Goal: Find specific page/section: Find specific page/section

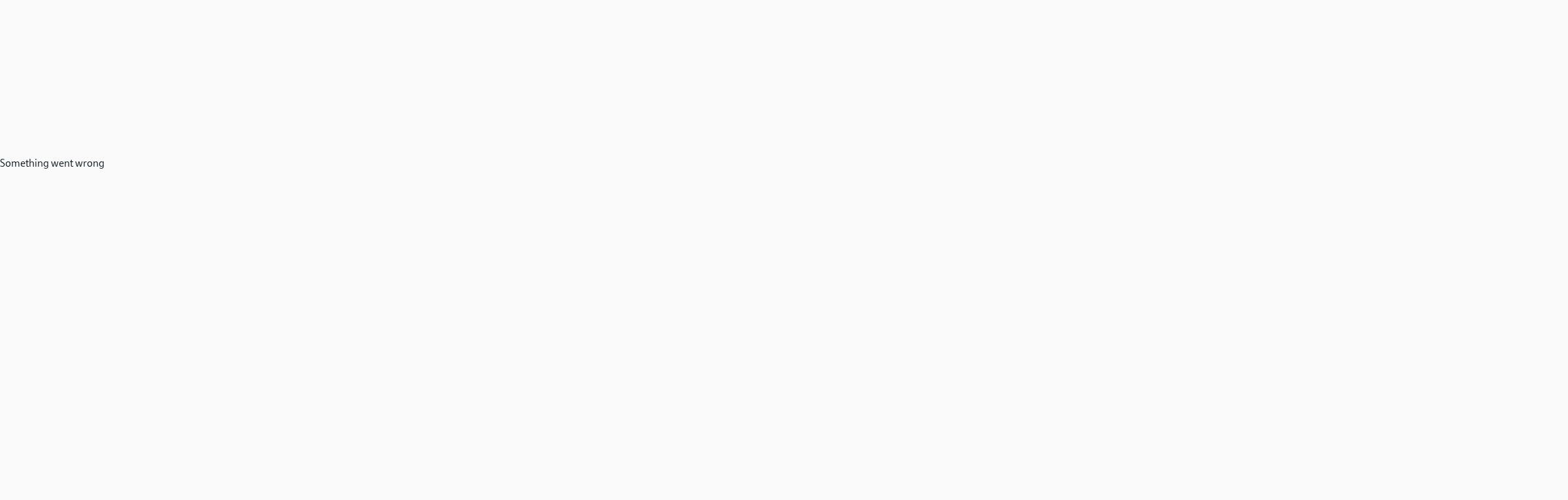
click at [88, 81] on div "Something went wrong" at bounding box center [52, 163] width 104 height 327
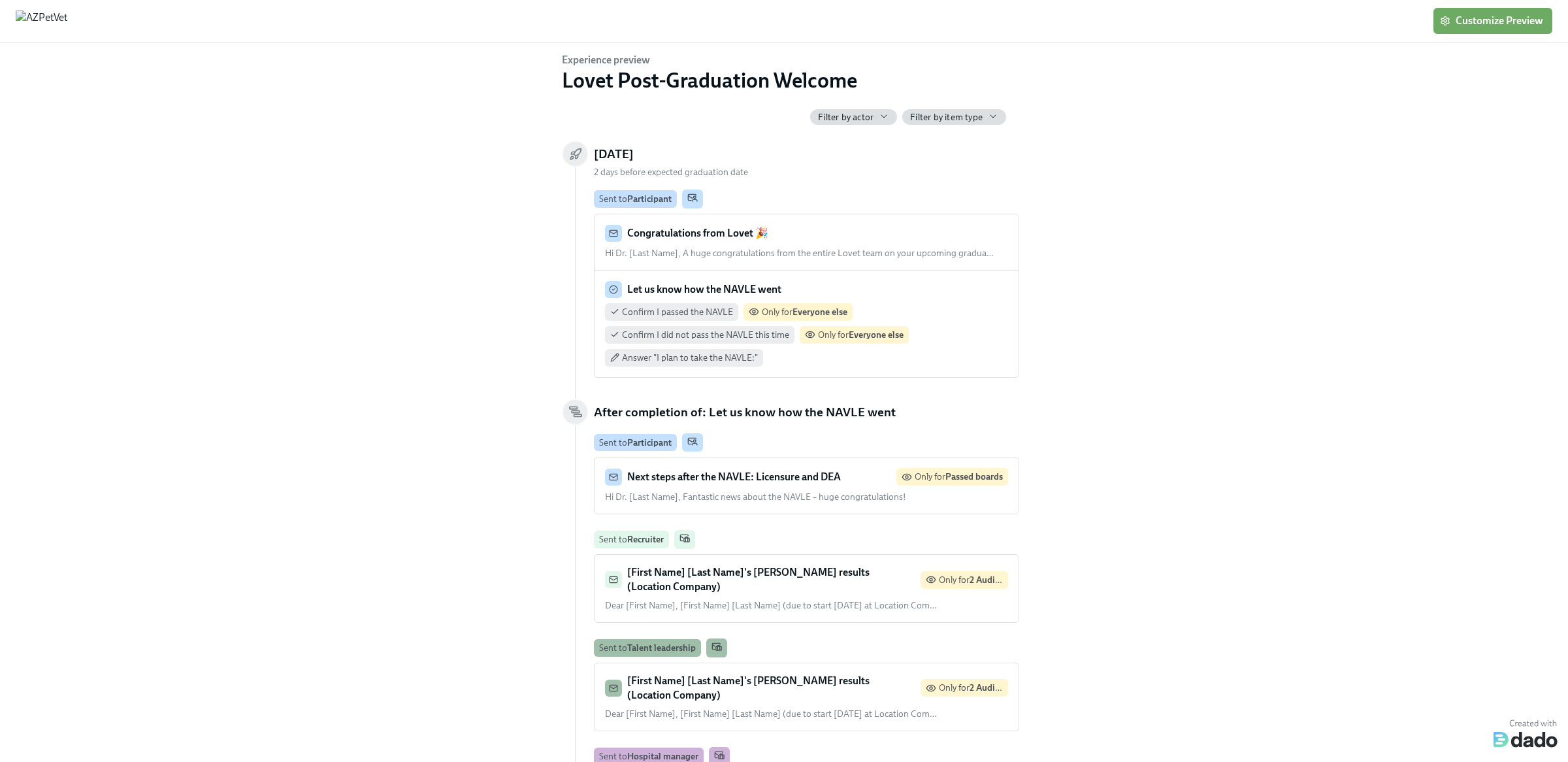
click at [344, 208] on div "Experience preview Lovet Post-Graduation Welcome Filter by actor Filter by item…" at bounding box center [783, 399] width 1526 height 693
